Goal: Find contact information: Obtain details needed to contact an individual or organization

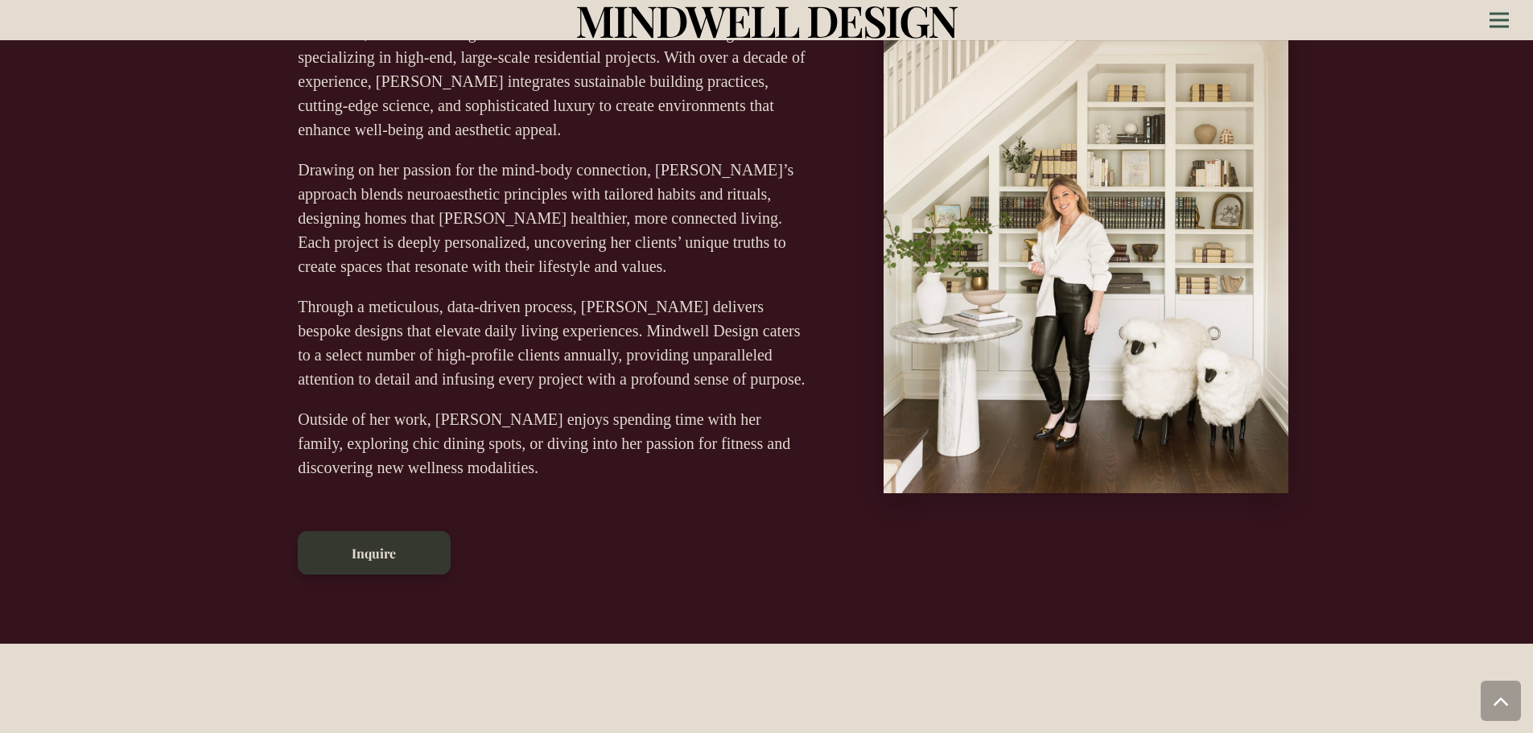
scroll to position [644, 0]
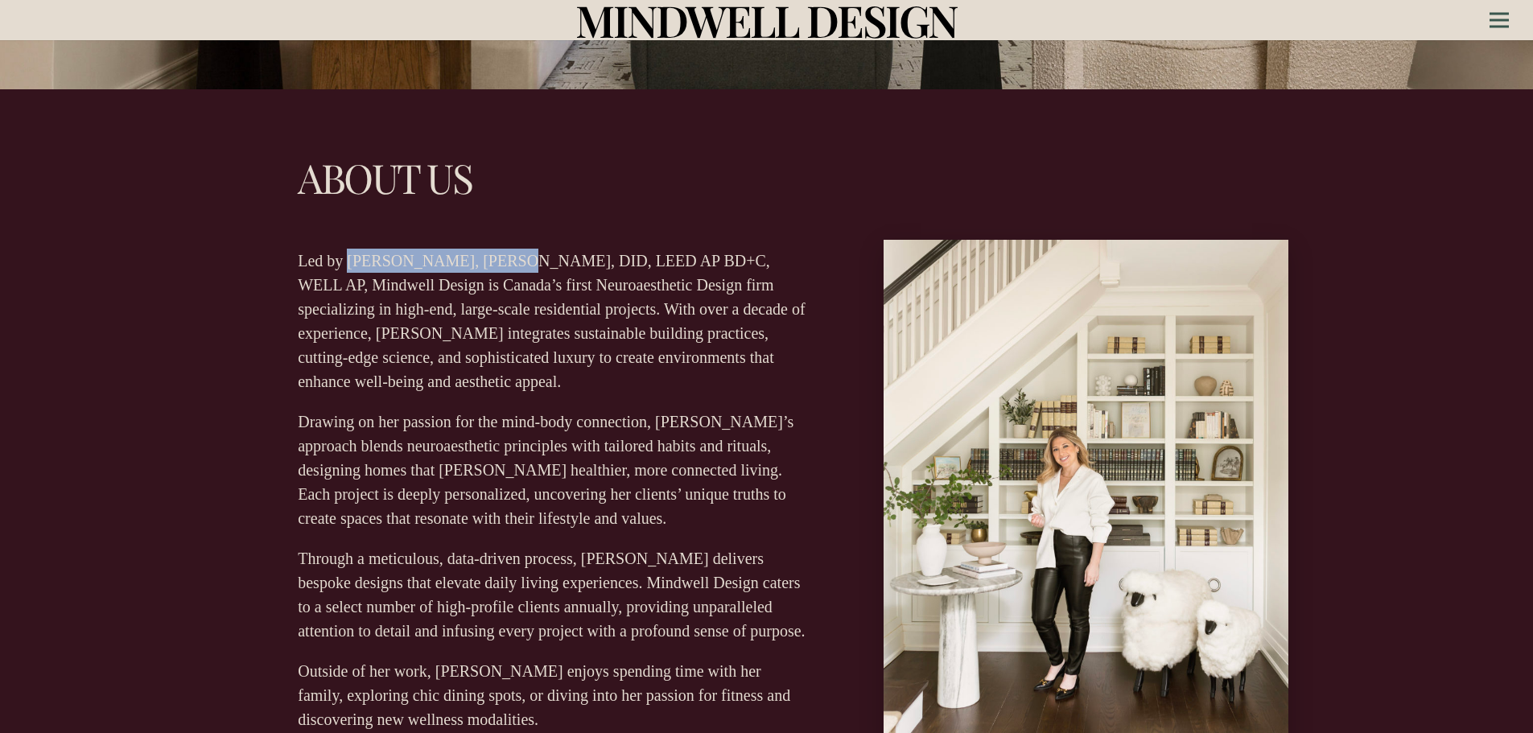
drag, startPoint x: 346, startPoint y: 262, endPoint x: 495, endPoint y: 268, distance: 148.9
click at [495, 268] on p "Led by [PERSON_NAME], [PERSON_NAME], DID, LEED AP BD+C, WELL AP, Mindwell Desig…" at bounding box center [553, 321] width 511 height 145
copy p "[PERSON_NAME]"
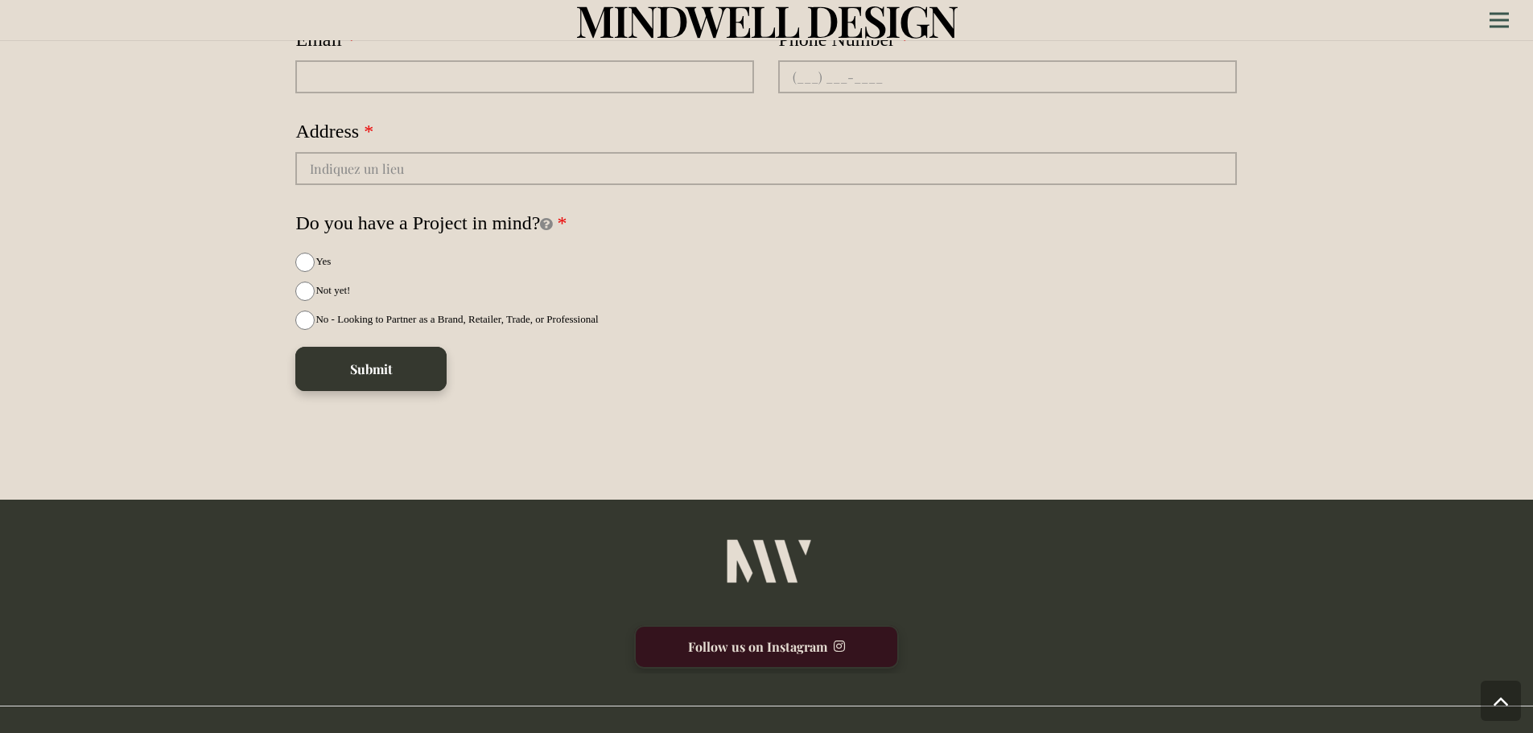
scroll to position [4582, 0]
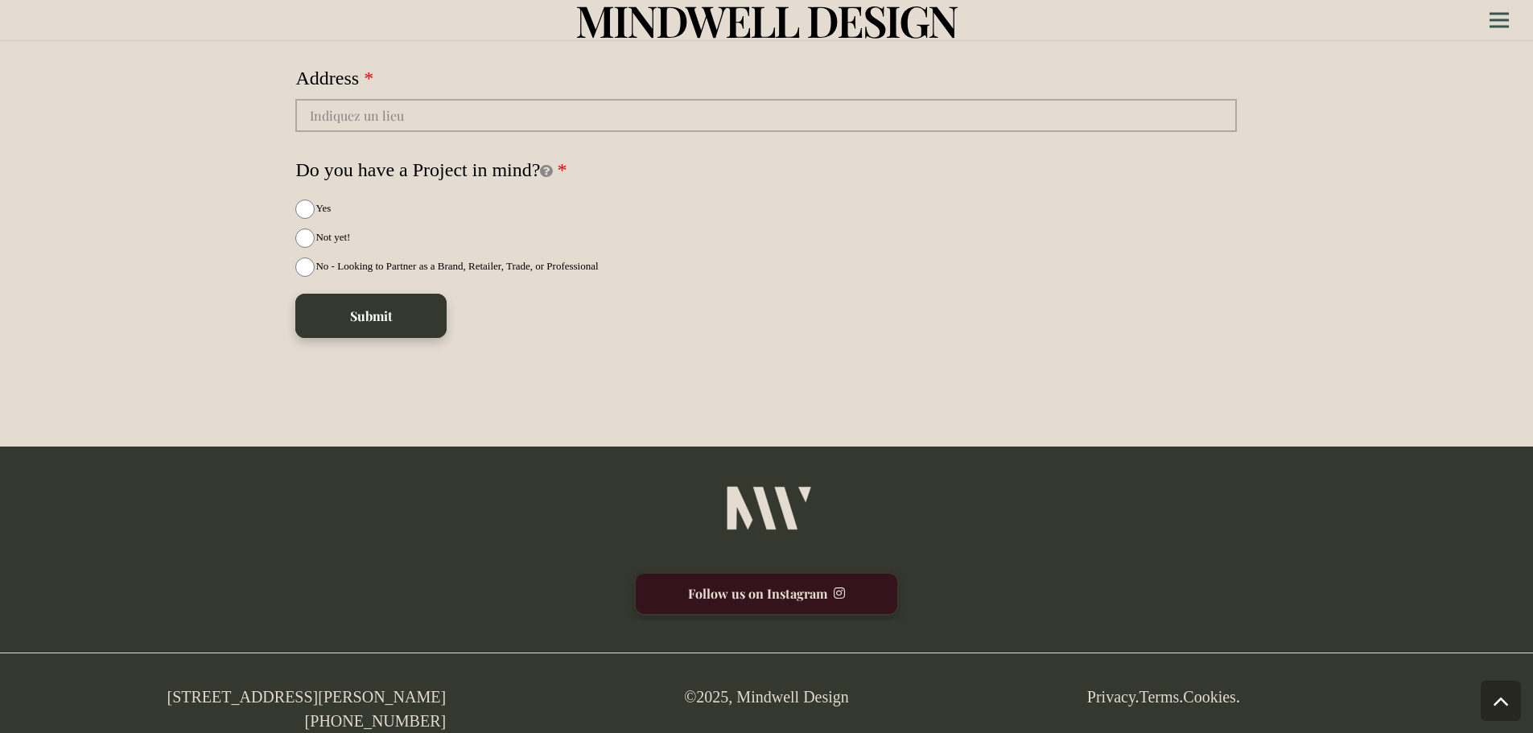
drag, startPoint x: 119, startPoint y: 682, endPoint x: 445, endPoint y: 689, distance: 325.9
click at [445, 689] on div "[STREET_ADDRESS][PERSON_NAME] [PHONE_NUMBER] © 2025 , Mindwell Design Privacy .…" at bounding box center [767, 676] width 1730 height 113
copy div "[STREET_ADDRESS][PERSON_NAME]"
click at [742, 323] on div "Submit" at bounding box center [765, 315] width 941 height 43
drag, startPoint x: 461, startPoint y: 715, endPoint x: 18, endPoint y: 694, distance: 443.8
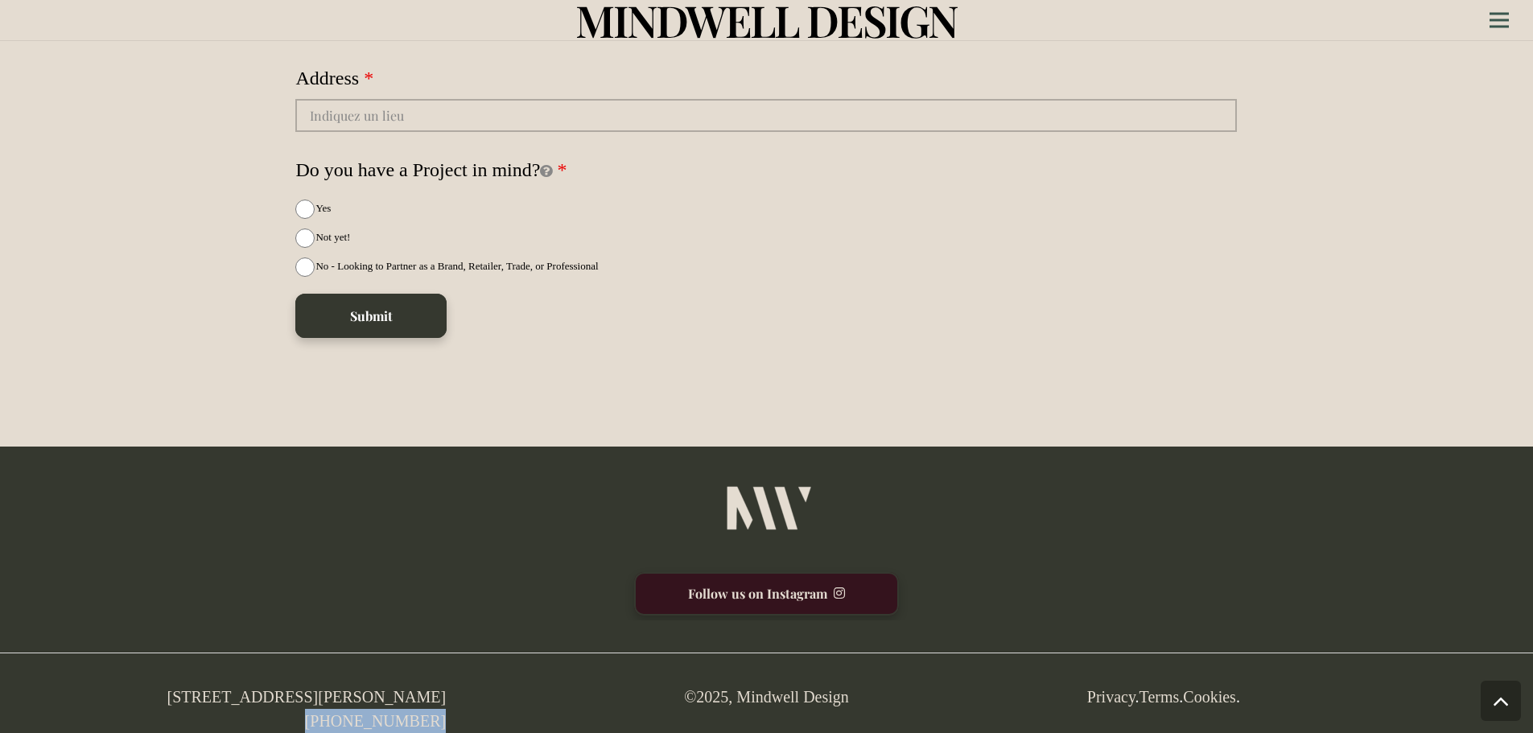
click at [330, 721] on div "[STREET_ADDRESS][PERSON_NAME] [PHONE_NUMBER]" at bounding box center [174, 709] width 593 height 48
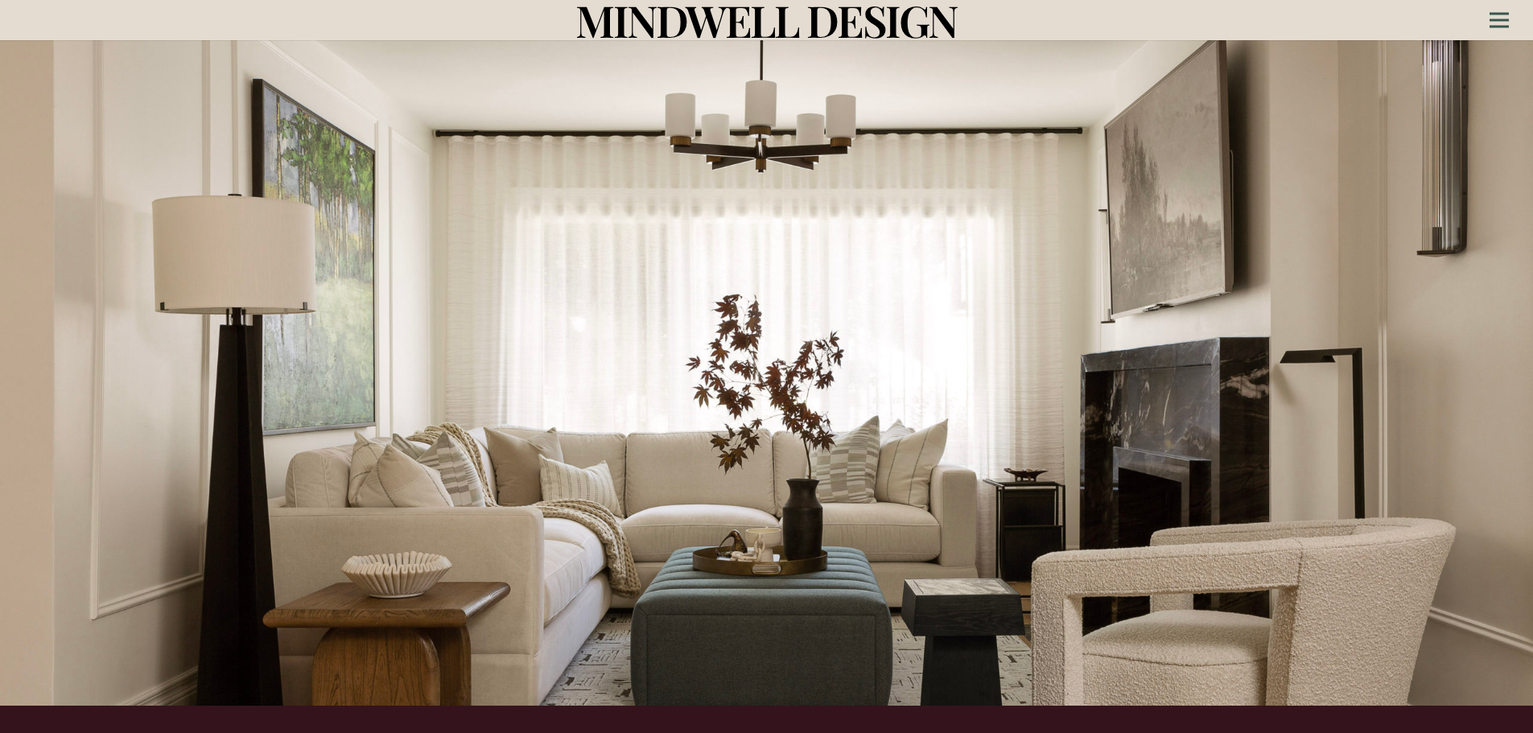
scroll to position [0, 0]
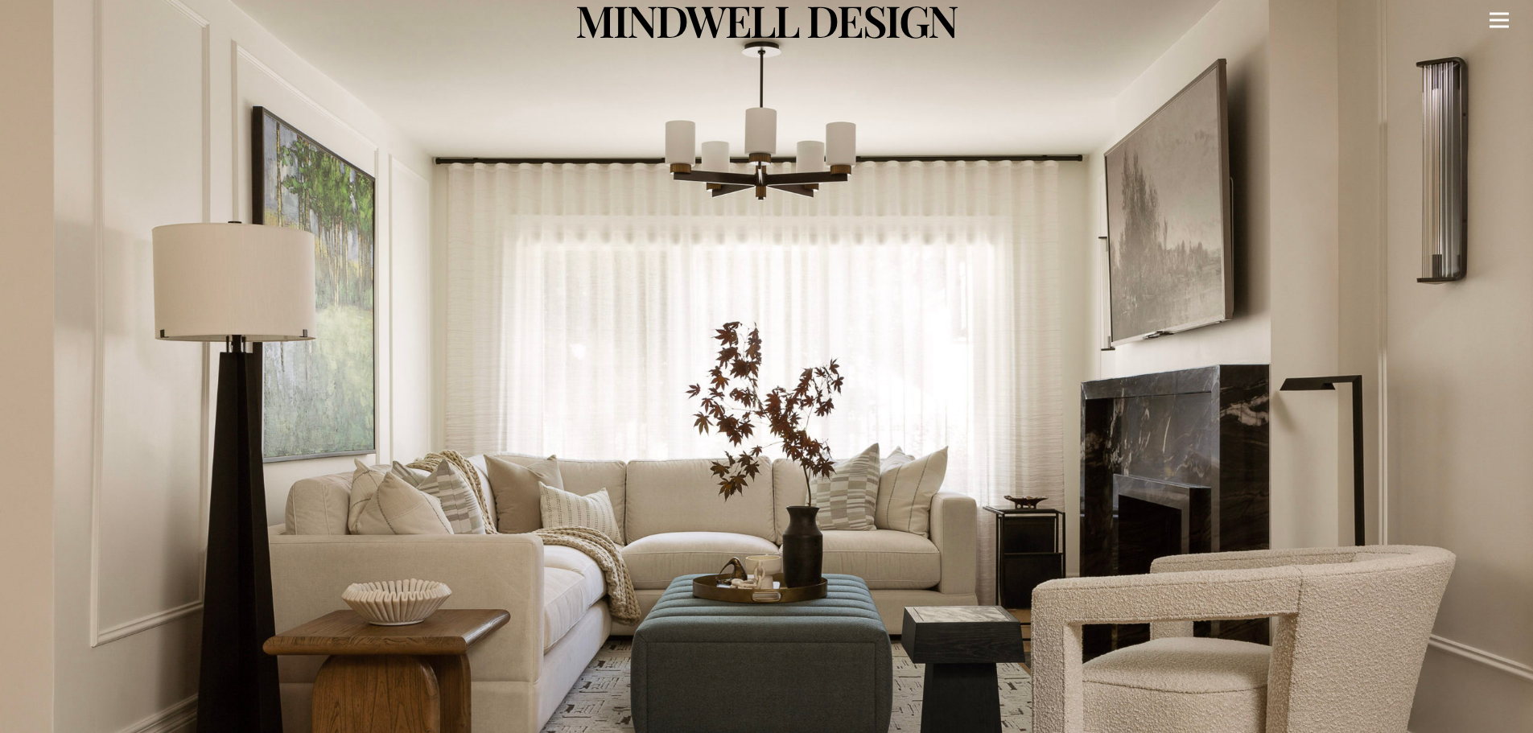
click at [1503, 21] on icon "Menu" at bounding box center [1498, 20] width 19 height 2
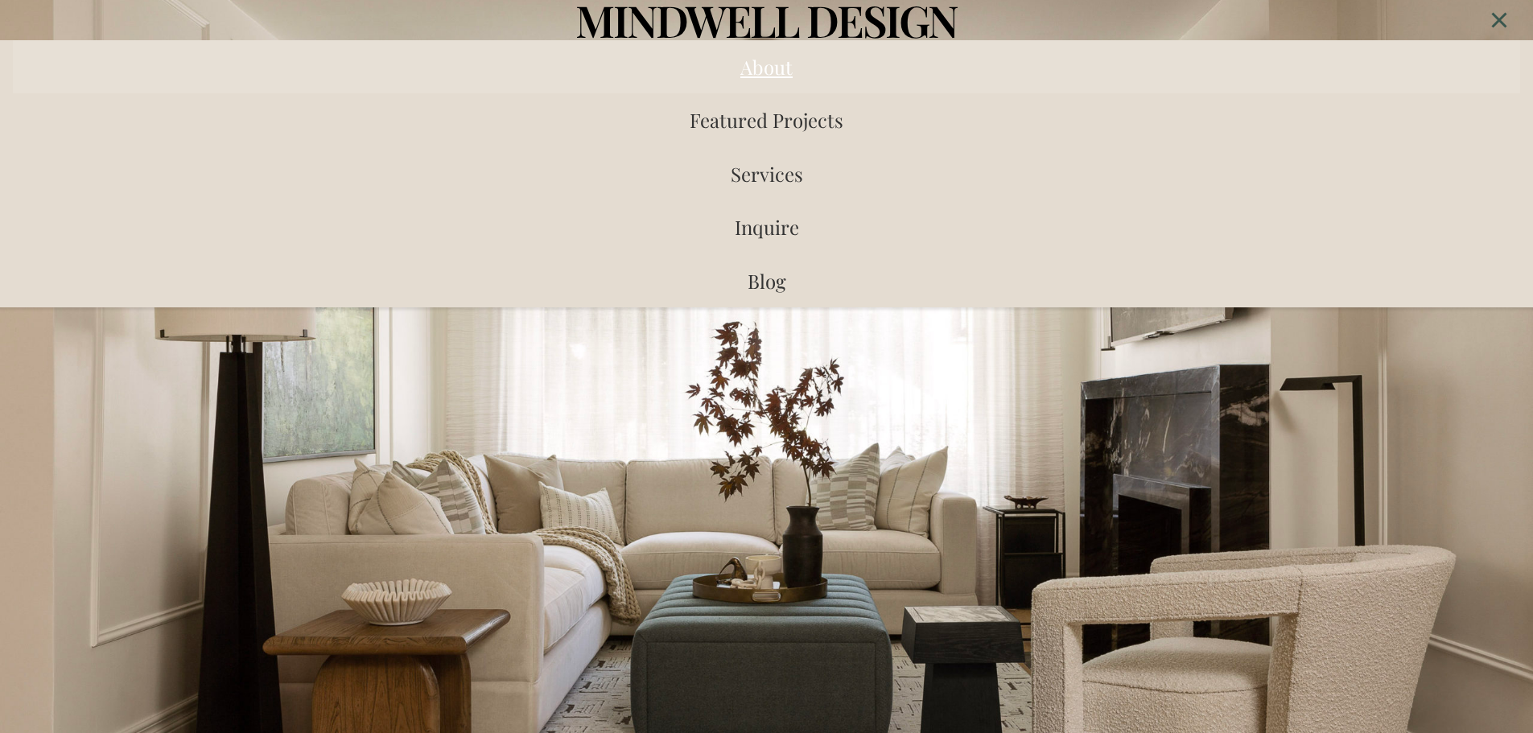
click at [780, 69] on span "About" at bounding box center [766, 67] width 52 height 26
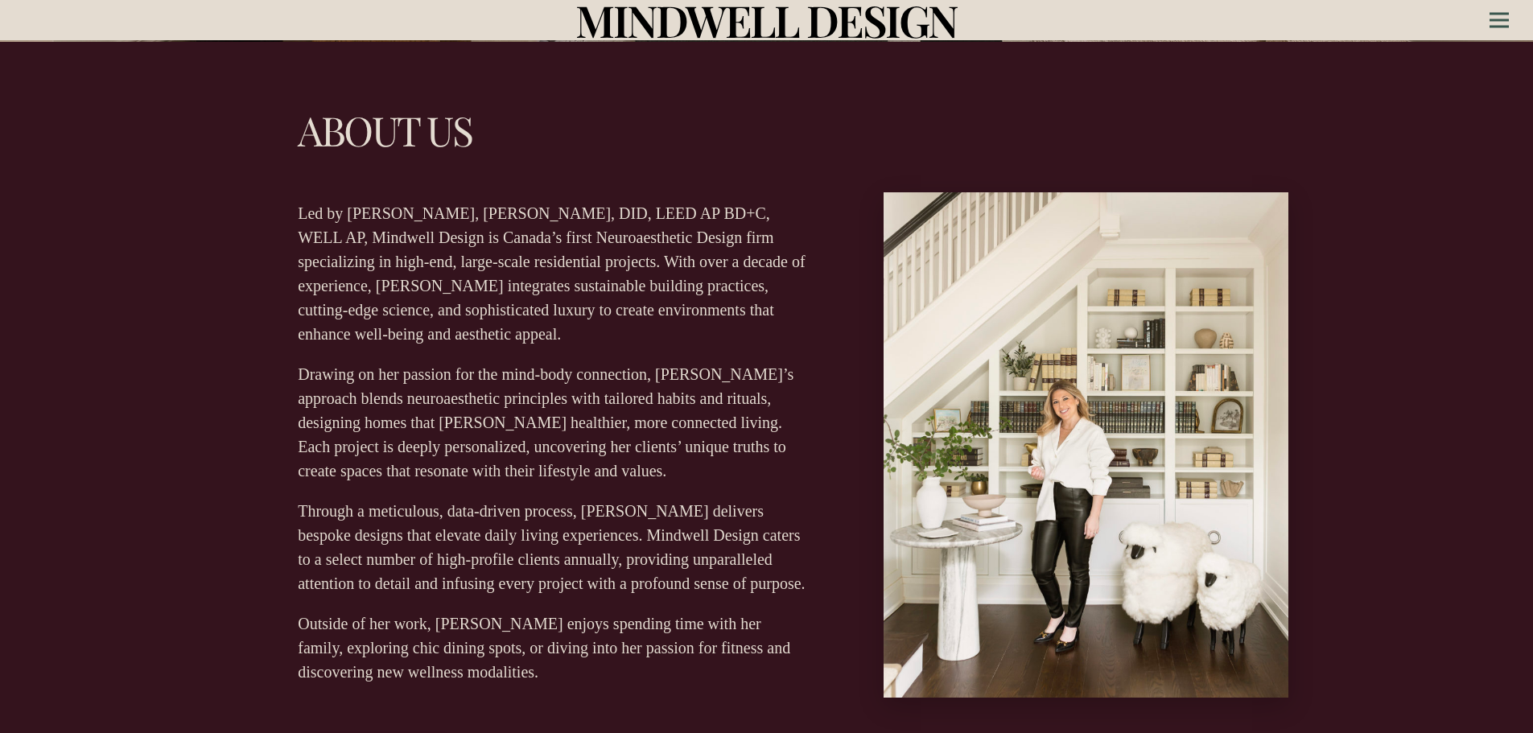
scroll to position [693, 0]
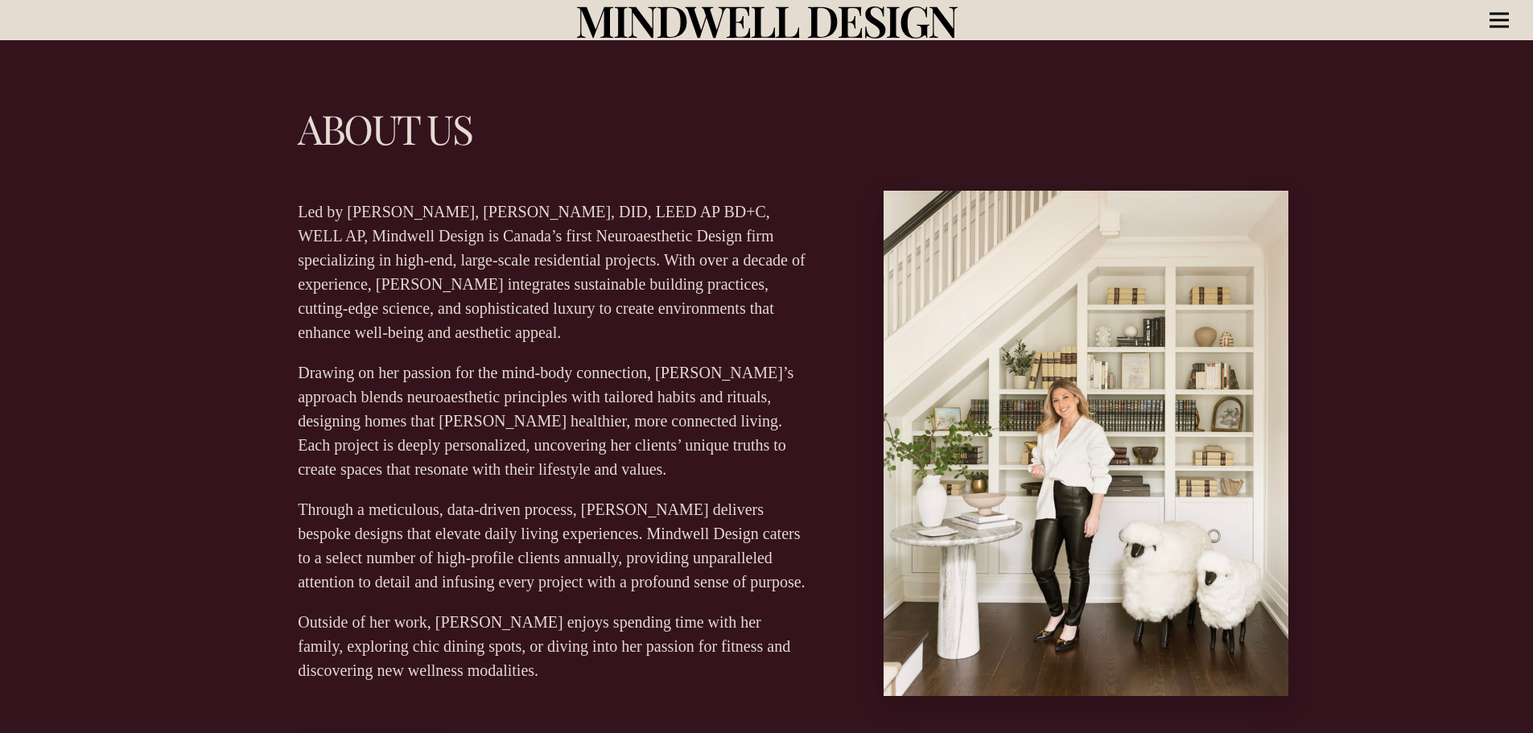
click at [1487, 18] on link "Menu" at bounding box center [1498, 20] width 45 height 40
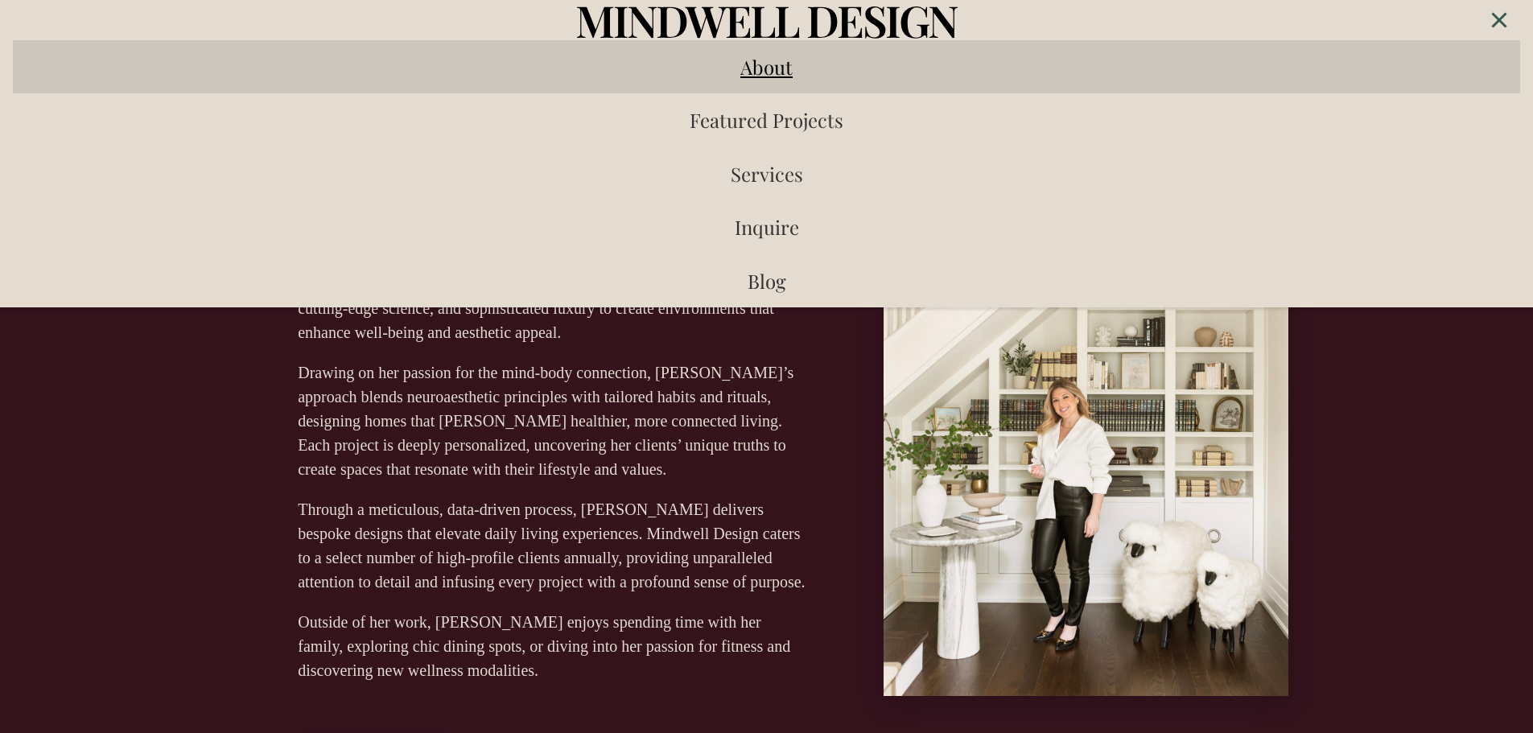
click at [758, 84] on link "About" at bounding box center [766, 66] width 1507 height 53
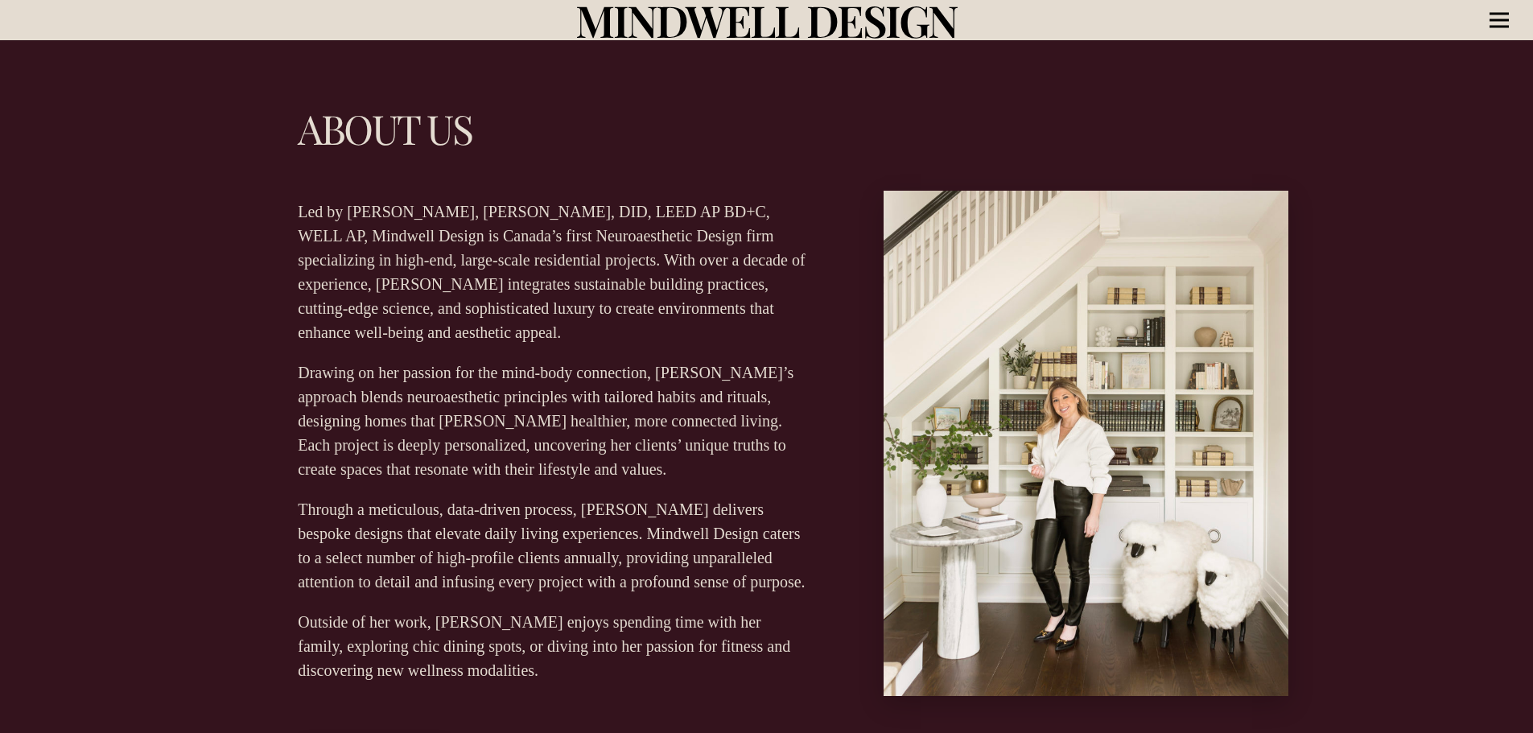
click at [1503, 23] on div "Menu" at bounding box center [1498, 20] width 19 height 40
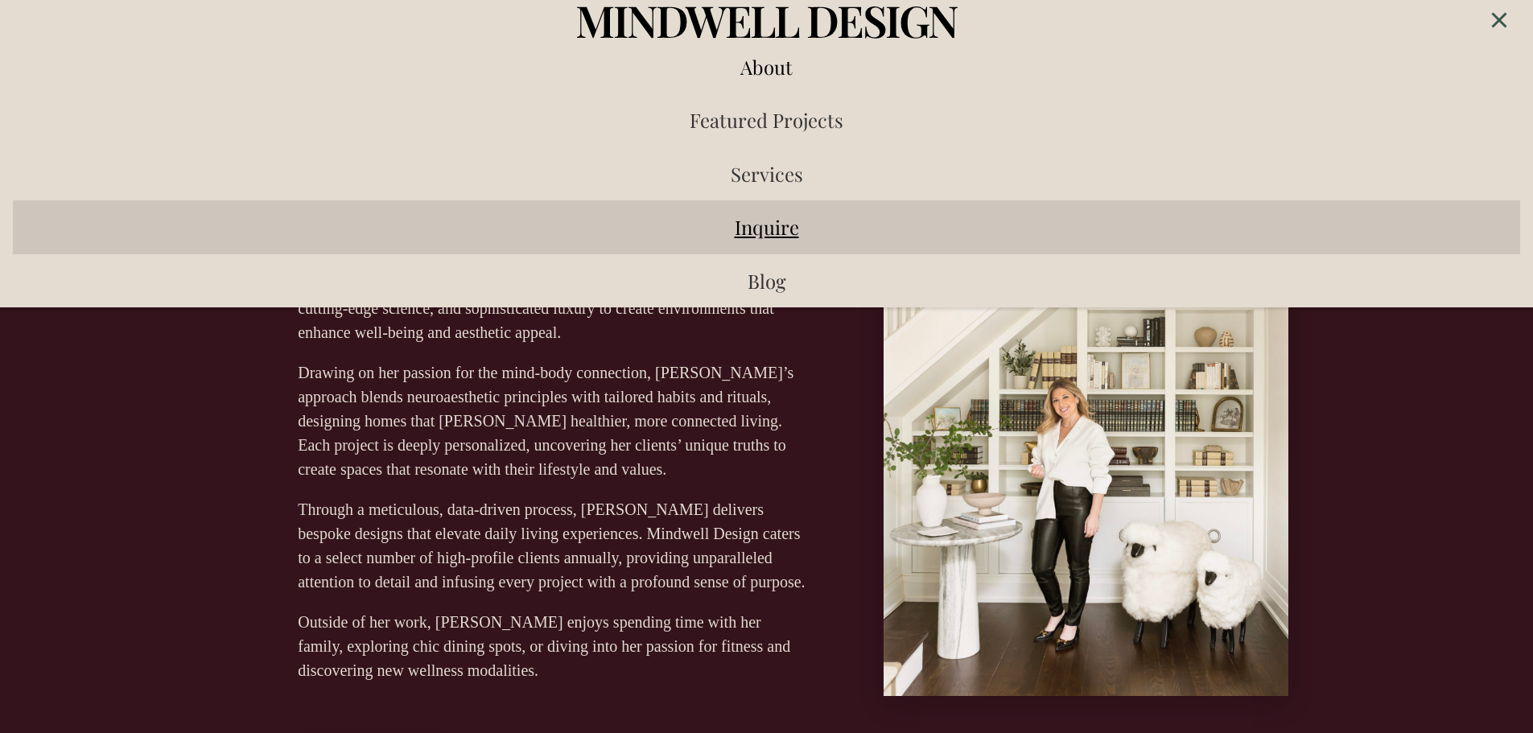
click at [765, 230] on span "Inquire" at bounding box center [766, 227] width 64 height 26
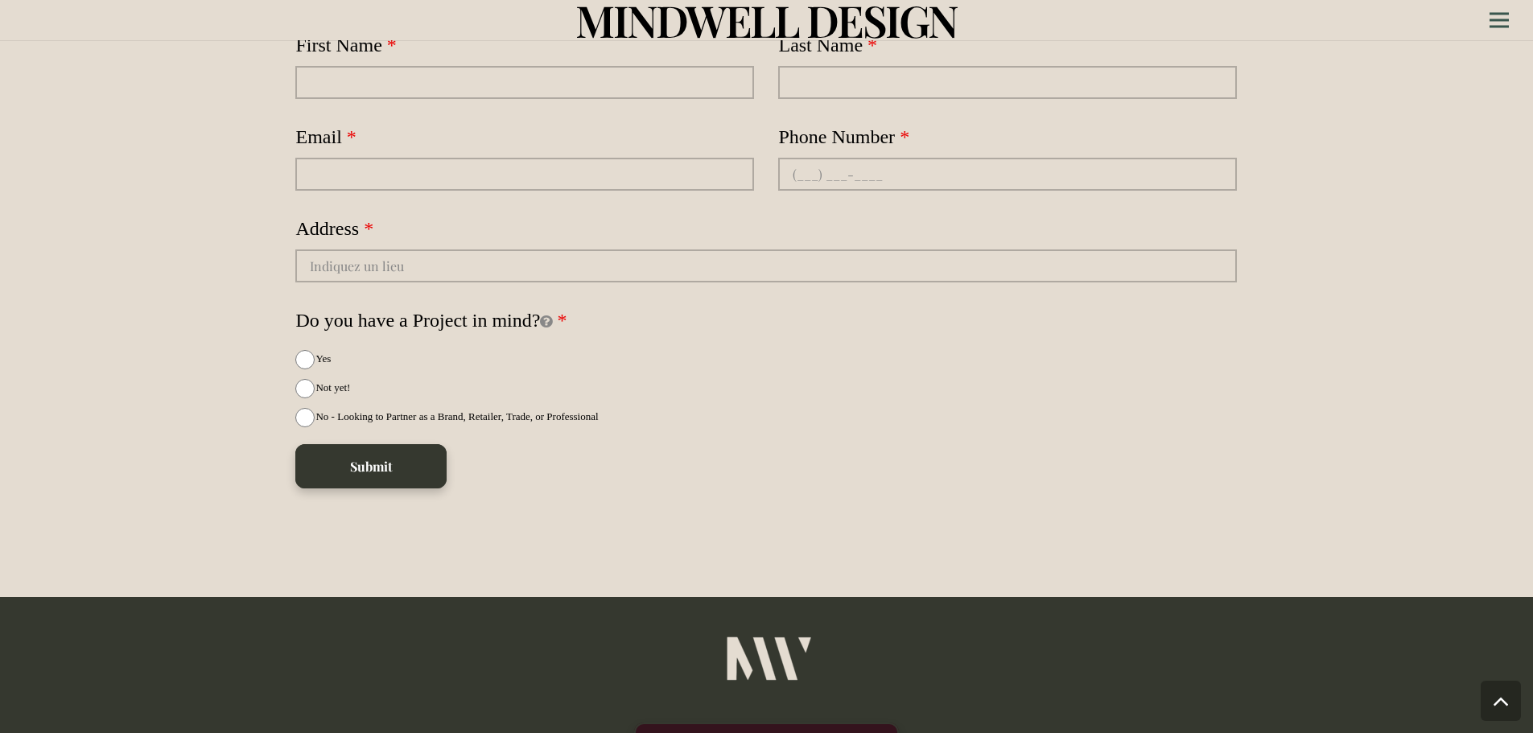
scroll to position [4582, 0]
